Goal: Task Accomplishment & Management: Use online tool/utility

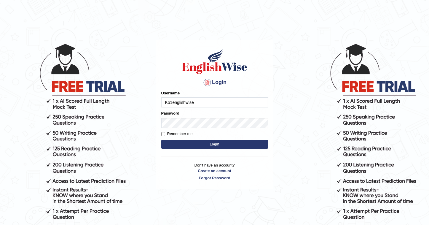
type input "Ko1englishwise"
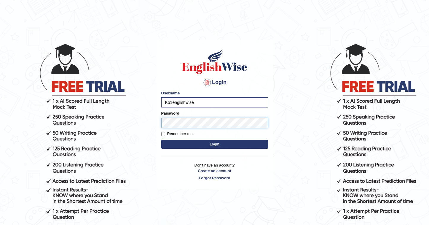
click at [214, 144] on button "Login" at bounding box center [214, 144] width 107 height 9
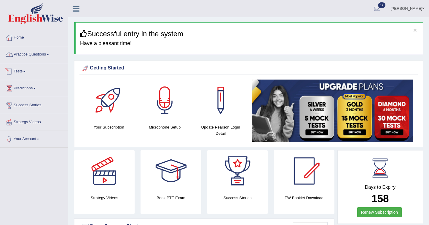
click at [39, 57] on link "Practice Questions" at bounding box center [34, 53] width 68 height 15
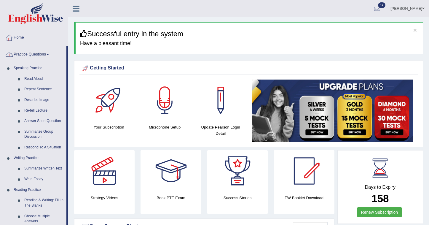
click at [31, 56] on link "Practice Questions" at bounding box center [33, 53] width 66 height 15
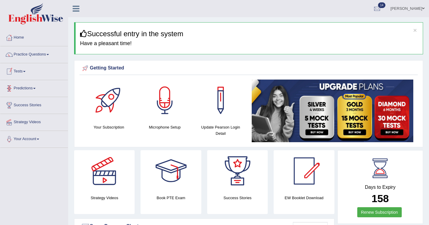
click at [22, 73] on link "Tests" at bounding box center [34, 70] width 68 height 15
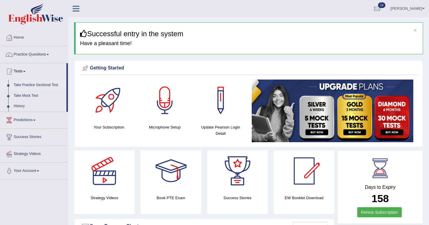
click at [41, 84] on link "Take Practice Sectional Test" at bounding box center [38, 85] width 55 height 11
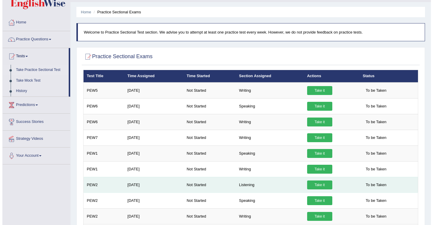
scroll to position [16, 0]
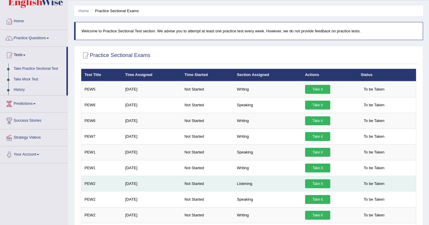
click at [318, 185] on link "Take it" at bounding box center [317, 183] width 25 height 9
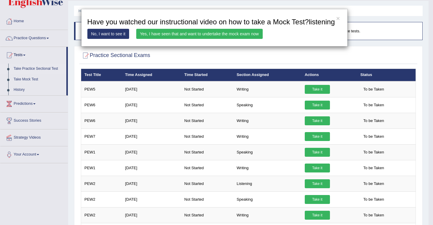
click at [177, 39] on link "Yes, I have seen that and want to undertake the mock exam now" at bounding box center [199, 34] width 126 height 10
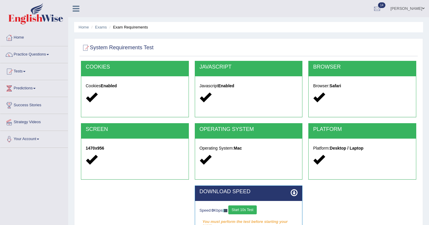
scroll to position [86, 0]
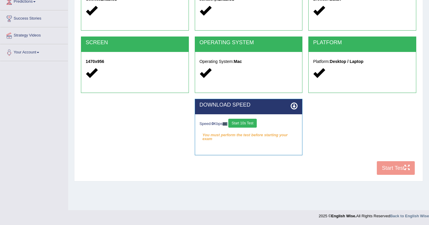
click at [248, 123] on button "Start 10s Test" at bounding box center [242, 122] width 28 height 9
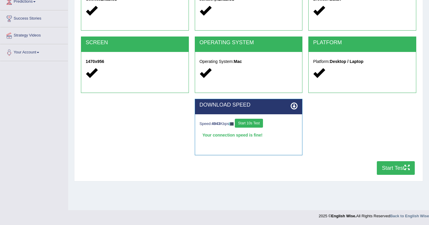
click at [403, 169] on button "Start Test" at bounding box center [395, 168] width 38 height 14
